Goal: Information Seeking & Learning: Check status

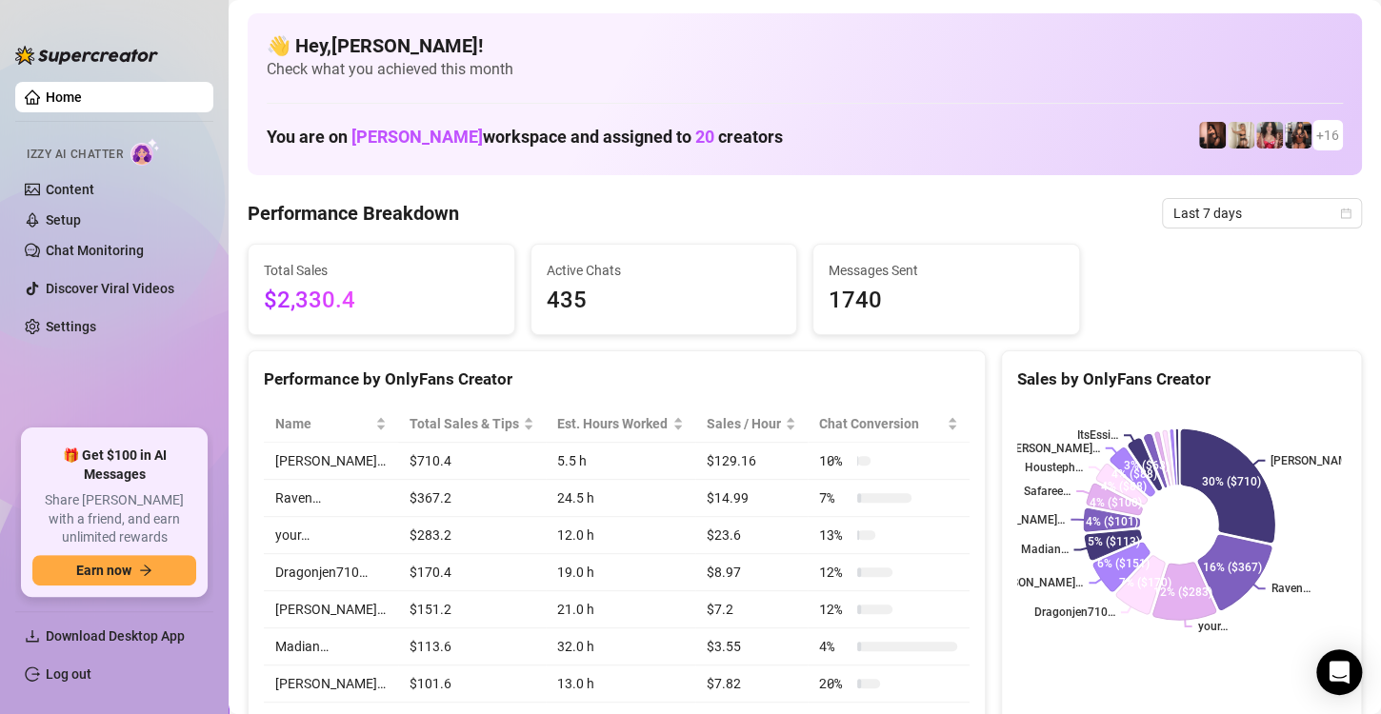
click at [967, 217] on div "Performance Breakdown Last 7 days" at bounding box center [805, 213] width 1114 height 30
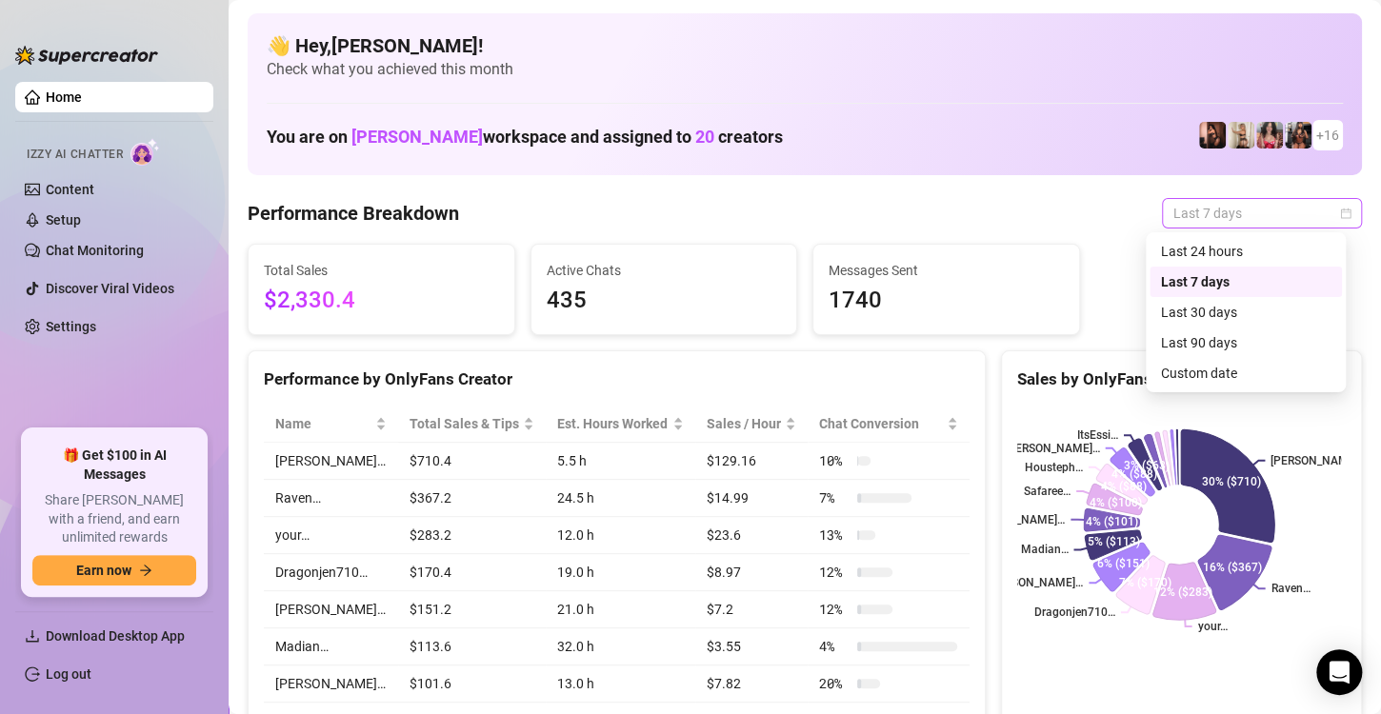
click at [1339, 211] on div "Last 7 days" at bounding box center [1262, 213] width 200 height 30
click at [1229, 372] on div "Custom date" at bounding box center [1246, 373] width 170 height 21
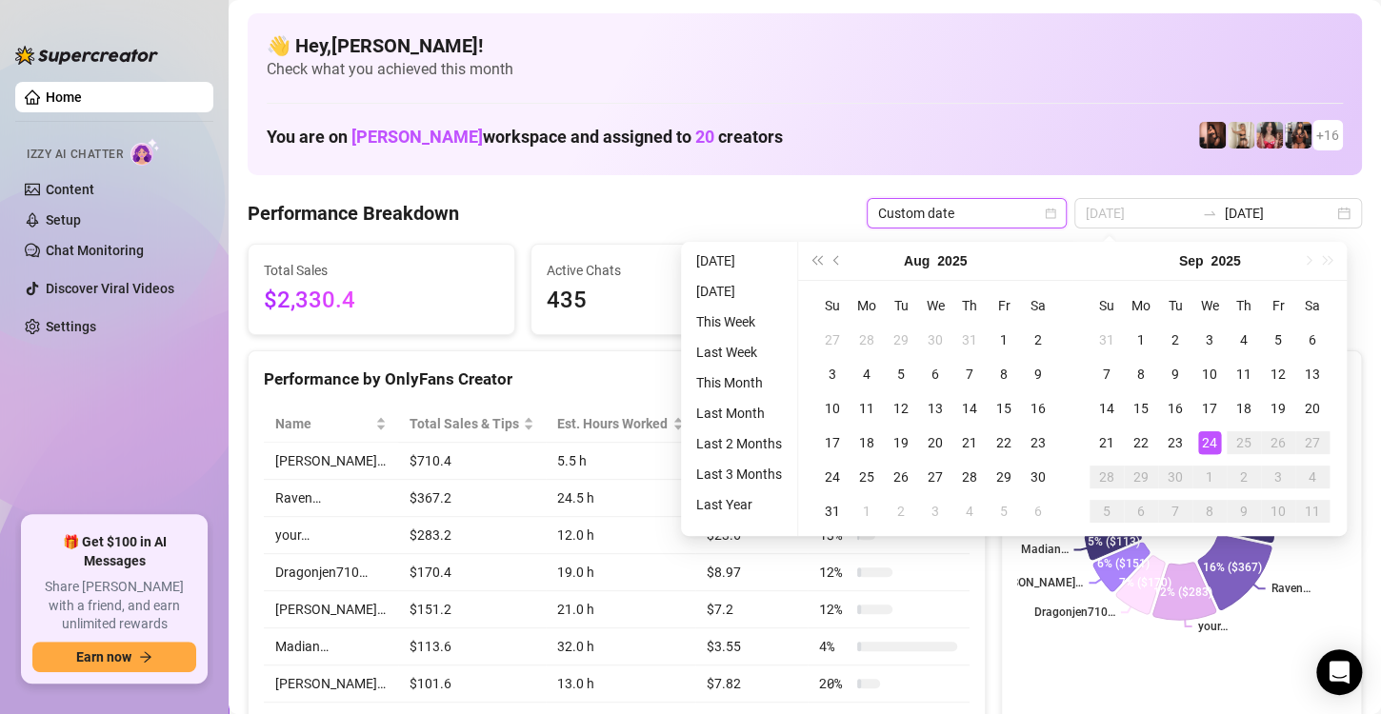
type input "[DATE]"
click at [1207, 449] on div "24" at bounding box center [1209, 443] width 23 height 23
type input "[DATE]"
click at [1081, 32] on h4 "👋 Hey, [PERSON_NAME] !" at bounding box center [805, 45] width 1076 height 27
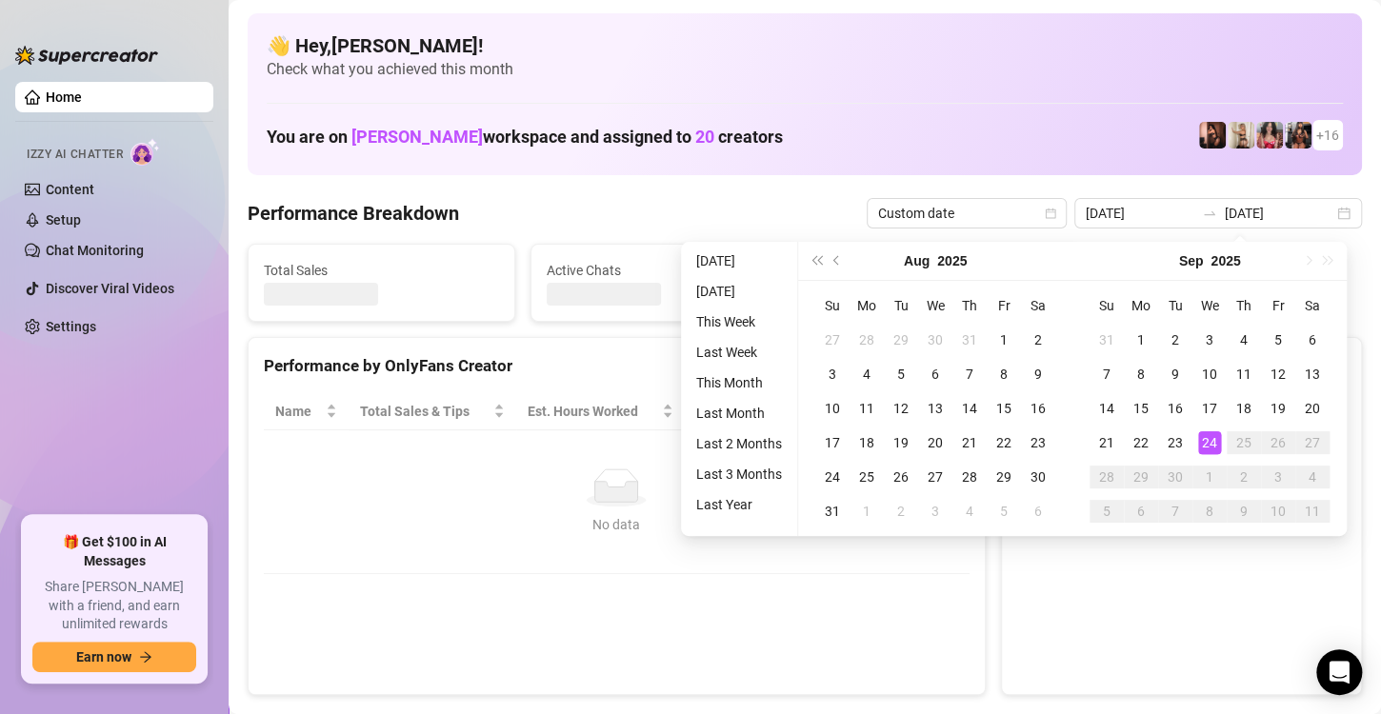
type input "[DATE]"
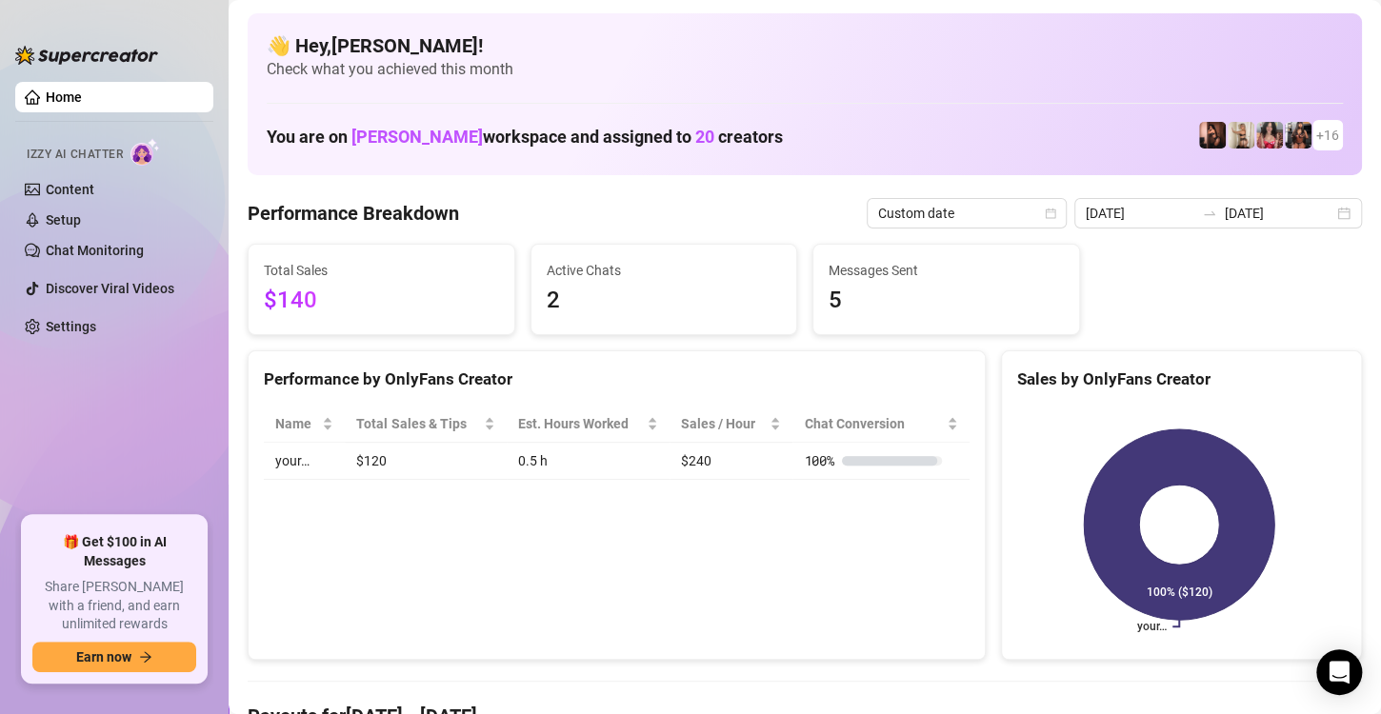
click at [694, 462] on td "$240" at bounding box center [731, 461] width 123 height 37
drag, startPoint x: 713, startPoint y: 455, endPoint x: 660, endPoint y: 468, distance: 53.8
click at [660, 468] on tr "your… $120 0.5 h $240 100 %" at bounding box center [617, 461] width 706 height 37
click at [1271, 354] on div "Sales by OnlyFans Creator" at bounding box center [1181, 371] width 359 height 41
